Goal: Check status: Check status

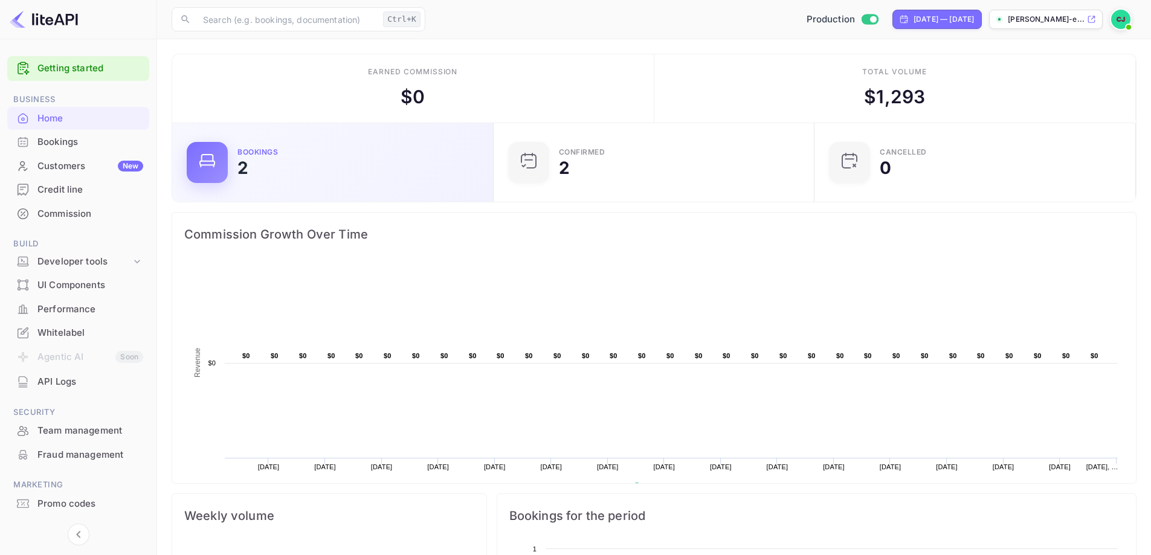
scroll to position [187, 305]
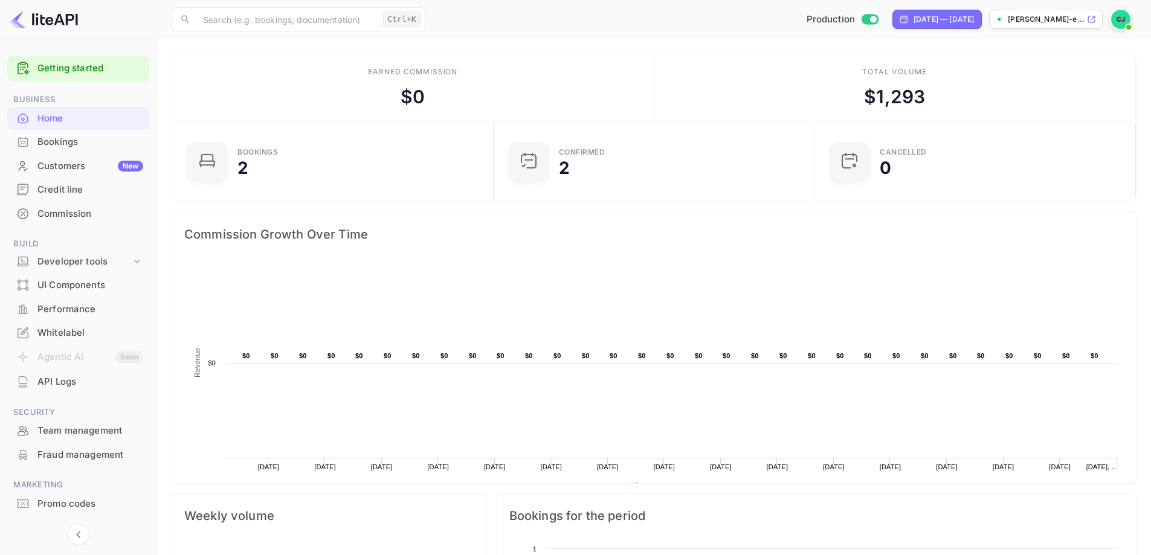
click at [59, 143] on div "Bookings" at bounding box center [90, 142] width 106 height 14
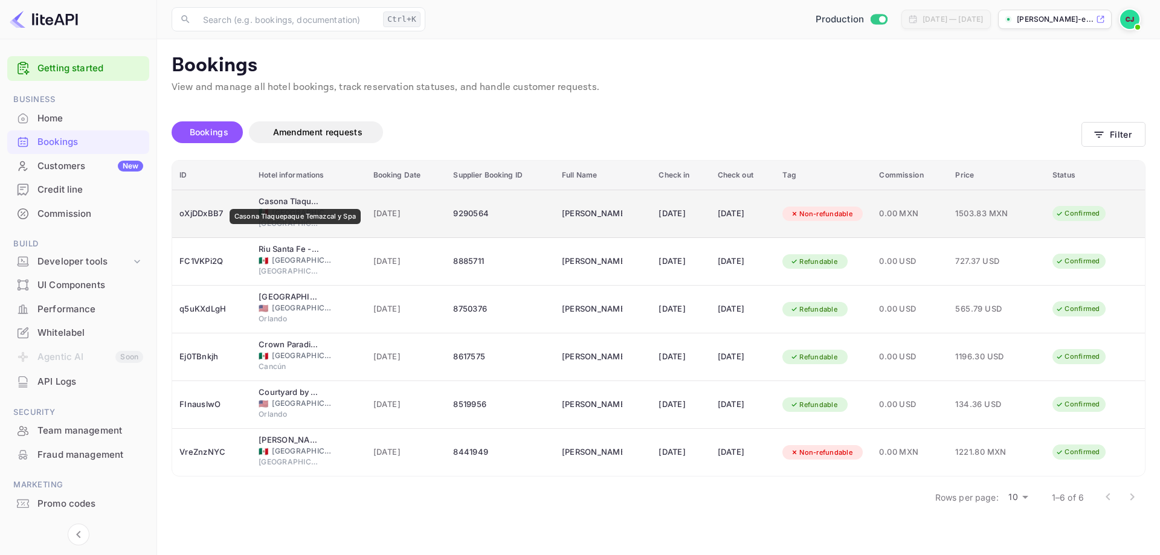
click at [296, 201] on div "Casona Tlaquepaque Temazcal y Spa" at bounding box center [289, 202] width 60 height 12
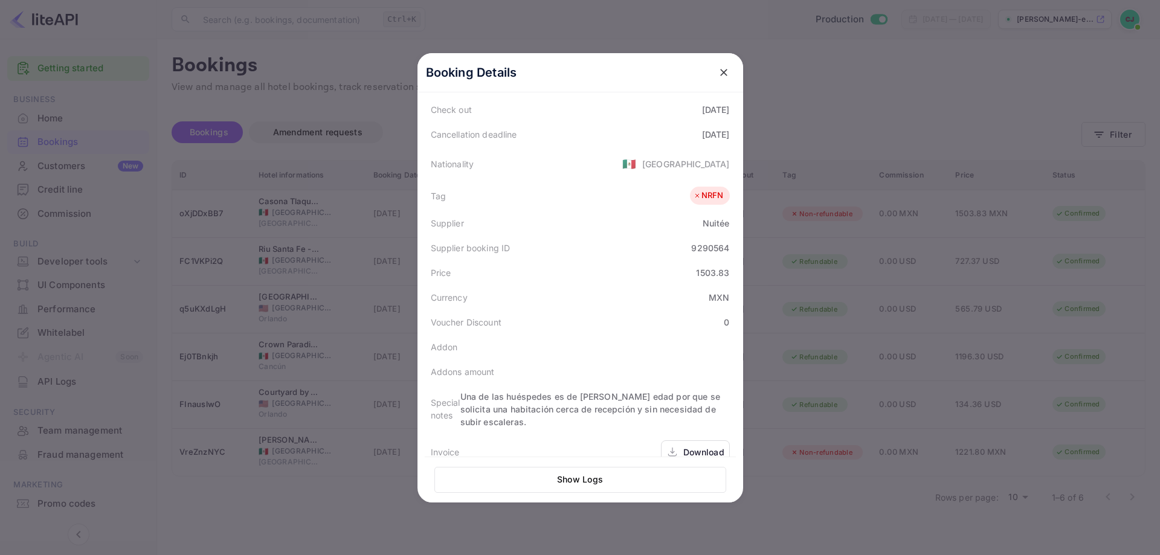
scroll to position [296, 0]
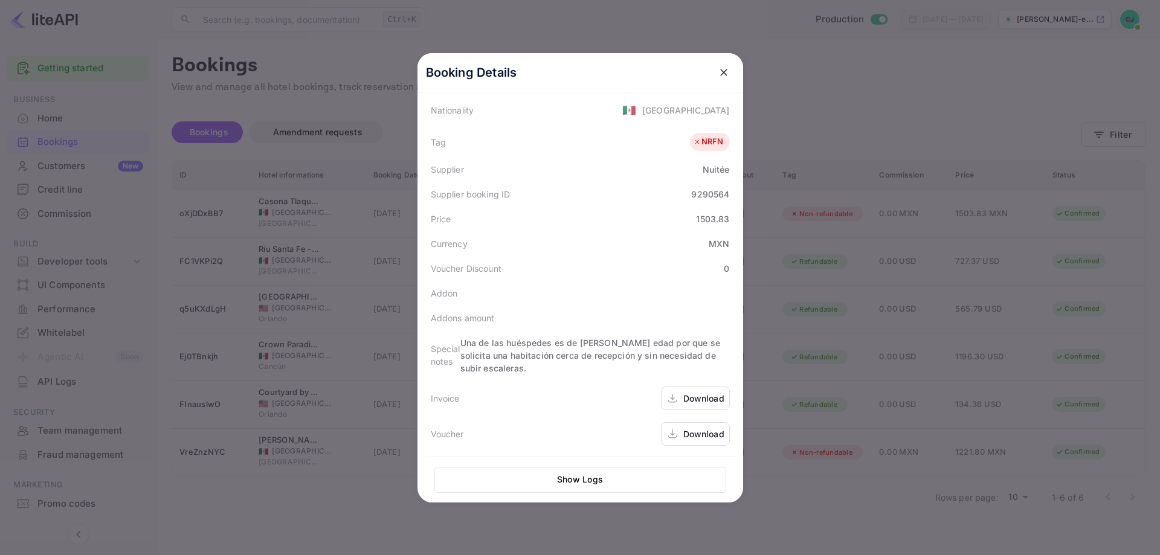
click at [723, 71] on icon "close" at bounding box center [724, 72] width 12 height 12
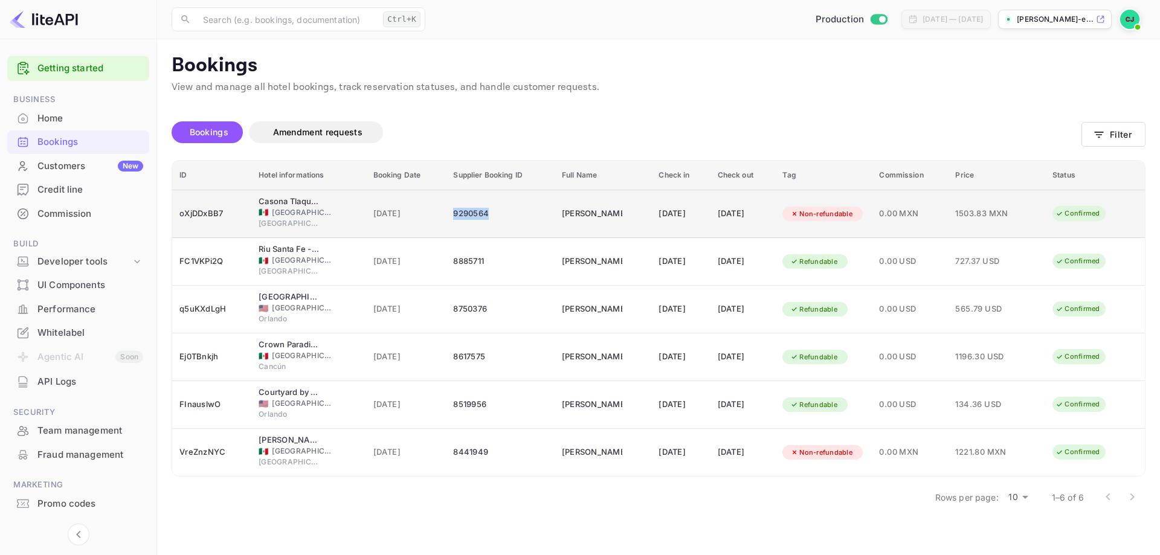
drag, startPoint x: 485, startPoint y: 215, endPoint x: 443, endPoint y: 218, distance: 41.8
click at [453, 218] on div "9290564" at bounding box center [500, 213] width 94 height 19
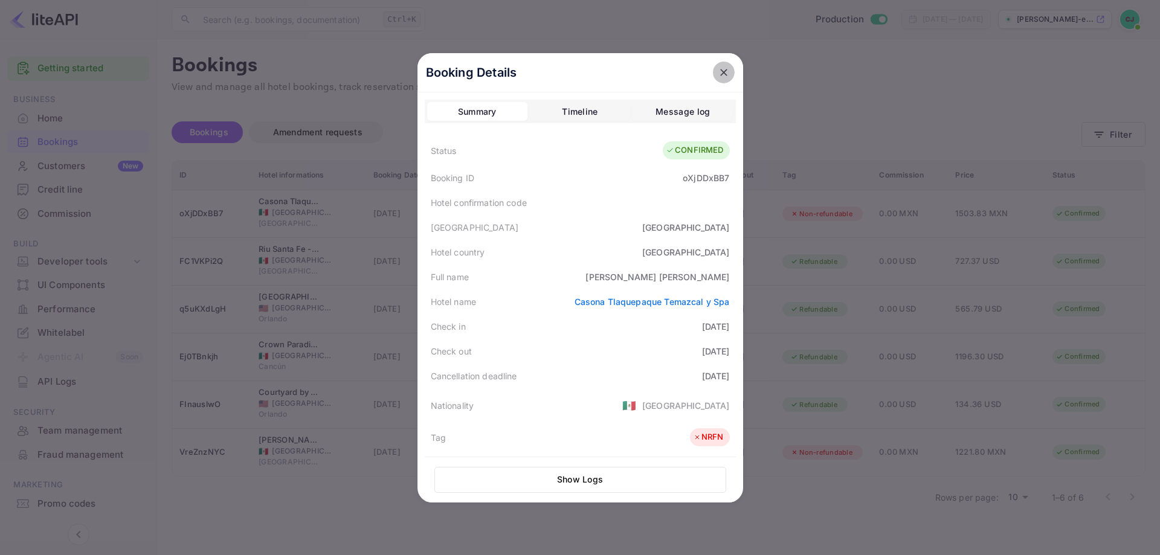
click at [722, 68] on icon "close" at bounding box center [724, 72] width 12 height 12
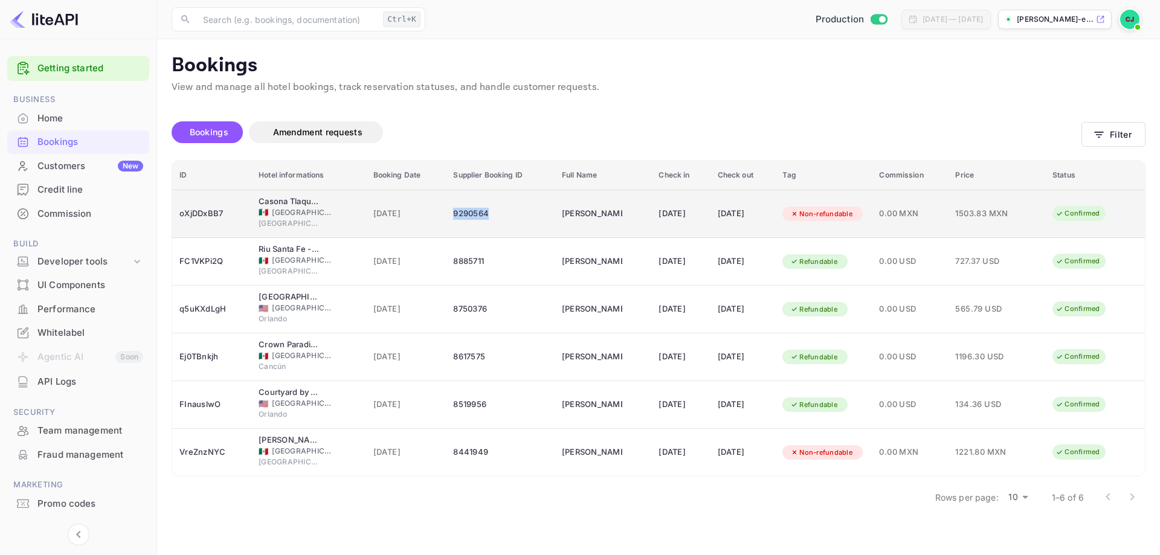
copy div "9290564"
